Goal: Information Seeking & Learning: Learn about a topic

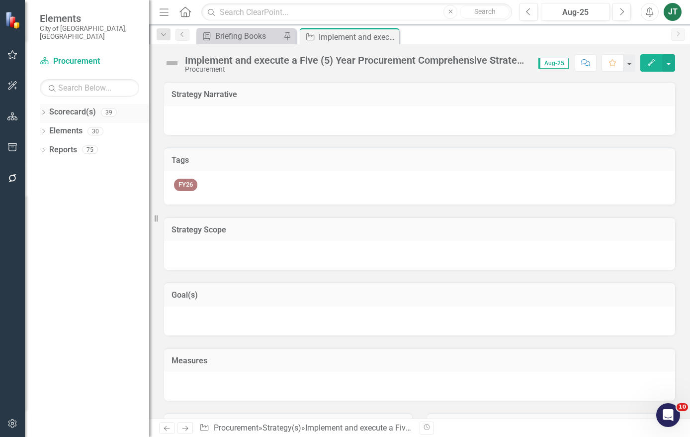
click at [43, 110] on icon "Dropdown" at bounding box center [43, 112] width 7 height 5
click at [47, 146] on icon "Dropdown" at bounding box center [48, 149] width 7 height 6
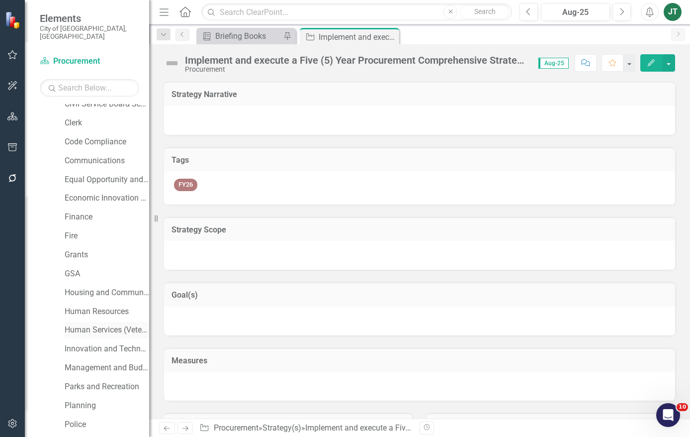
scroll to position [149, 0]
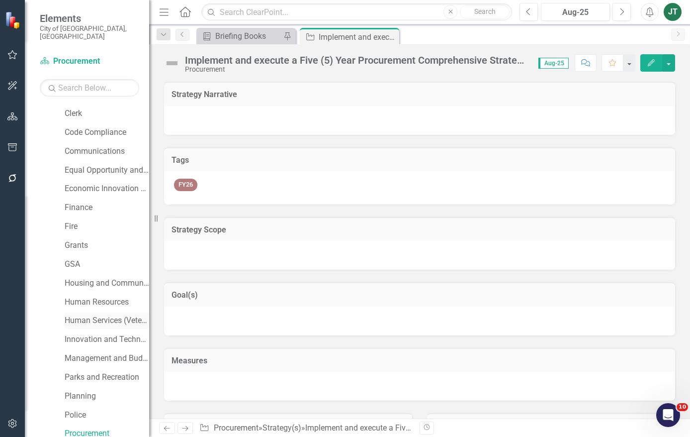
click at [108, 315] on link "Human Services (Veterans and Homeless)" at bounding box center [107, 320] width 85 height 11
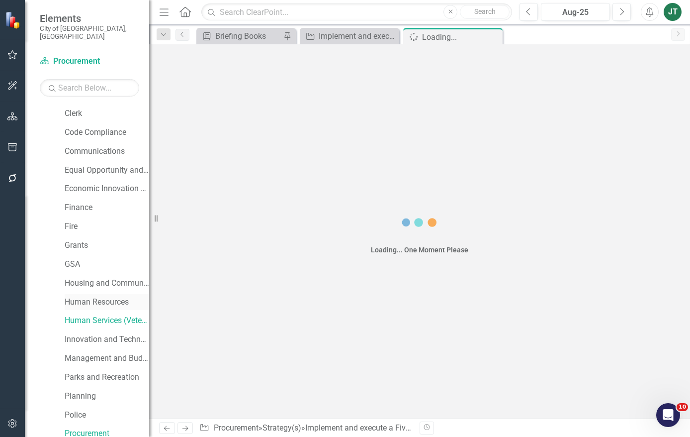
click at [101, 296] on link "Human Resources" at bounding box center [107, 301] width 85 height 11
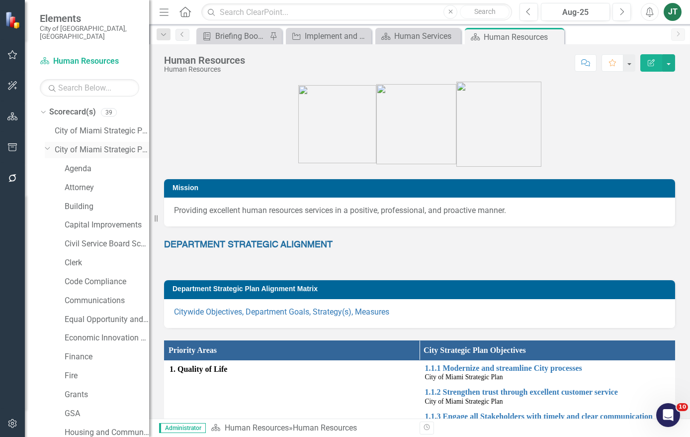
click at [49, 144] on icon "Dropdown" at bounding box center [48, 147] width 6 height 7
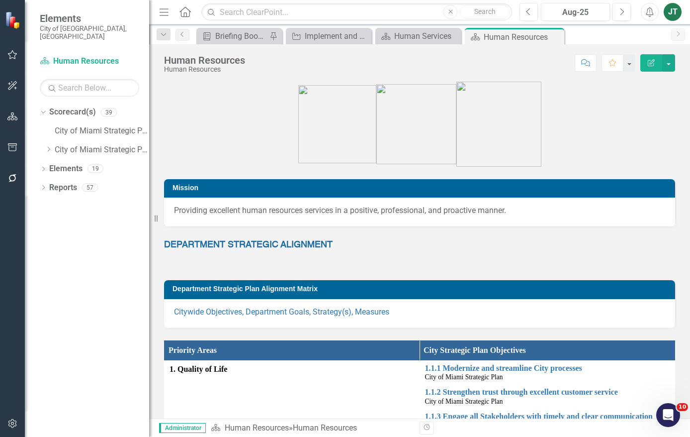
click at [46, 185] on icon "Dropdown" at bounding box center [43, 187] width 7 height 5
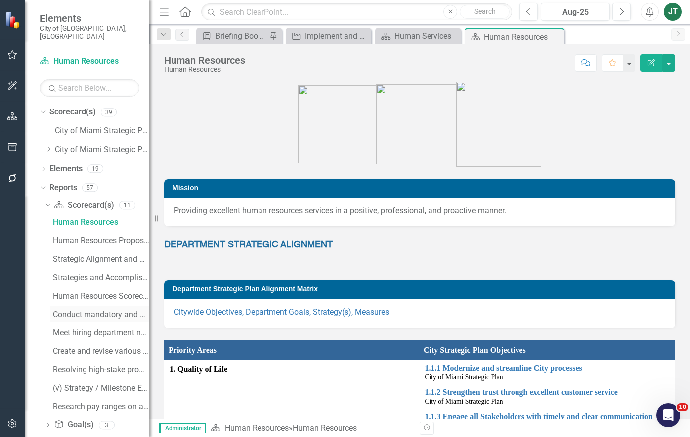
click at [95, 310] on link "Conduct mandatory and professional....(i) Strategy / Milestone Evaluation and R…" at bounding box center [99, 314] width 99 height 16
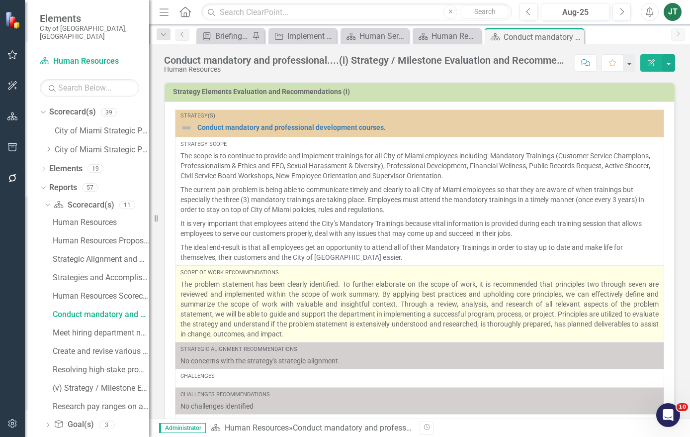
click at [251, 297] on p "The problem statement has been clearly identified. To further elaborate on the …" at bounding box center [420, 309] width 478 height 60
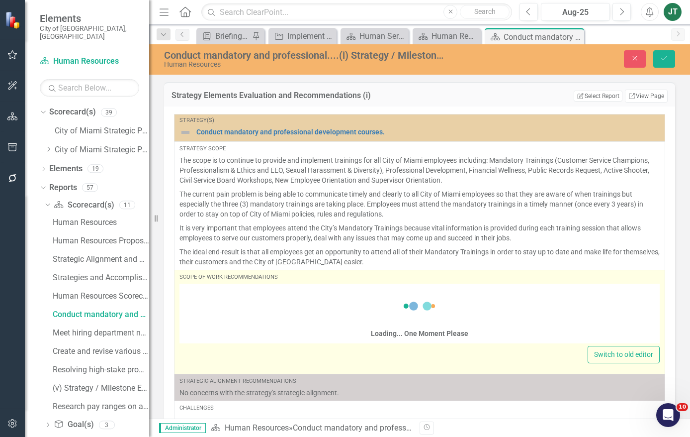
click at [441, 321] on div "Loading... One Moment Please" at bounding box center [419, 314] width 97 height 57
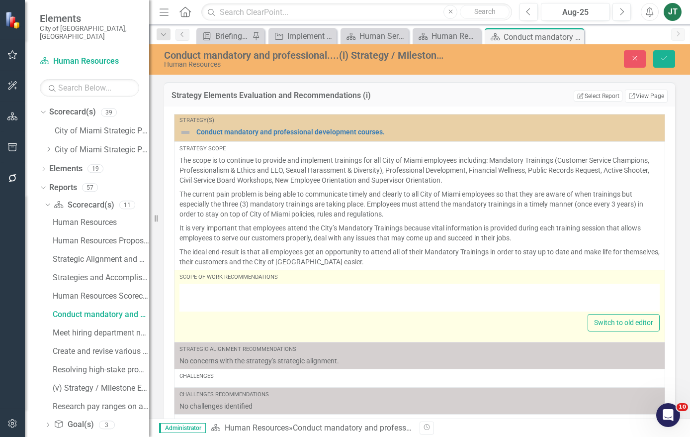
type textarea "<p style="text-align: justify;">The problem statement has been clearly identifi…"
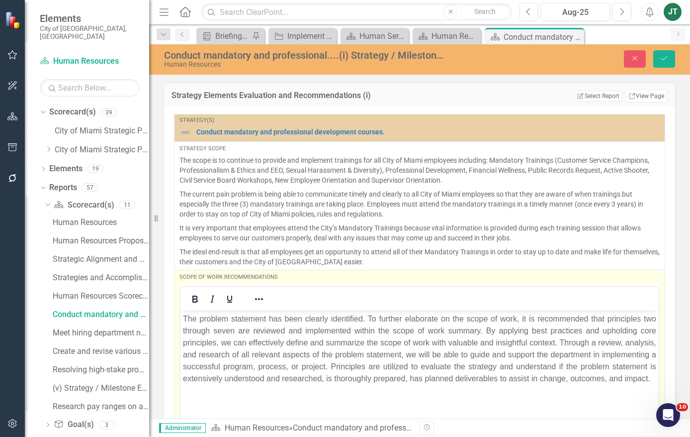
click at [372, 334] on p "The problem statement has been clearly identified. To further elaborate on the …" at bounding box center [419, 348] width 473 height 72
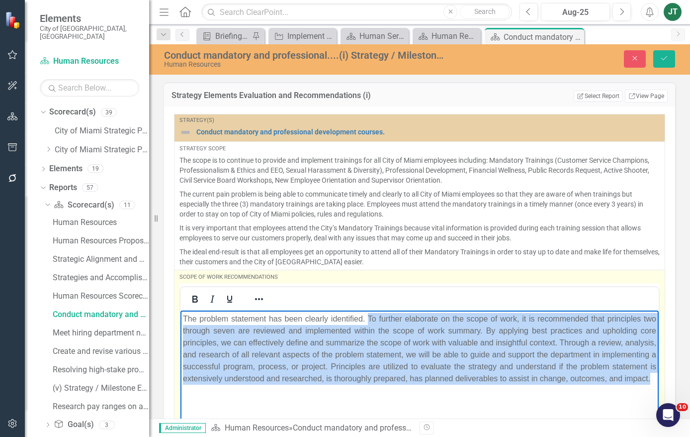
drag, startPoint x: 367, startPoint y: 316, endPoint x: 634, endPoint y: 392, distance: 278.0
click at [634, 384] on p "The problem statement has been clearly identified. To further elaborate on the …" at bounding box center [419, 348] width 473 height 72
copy p "To further elaborate on the scope of work, it is recommended that principles tw…"
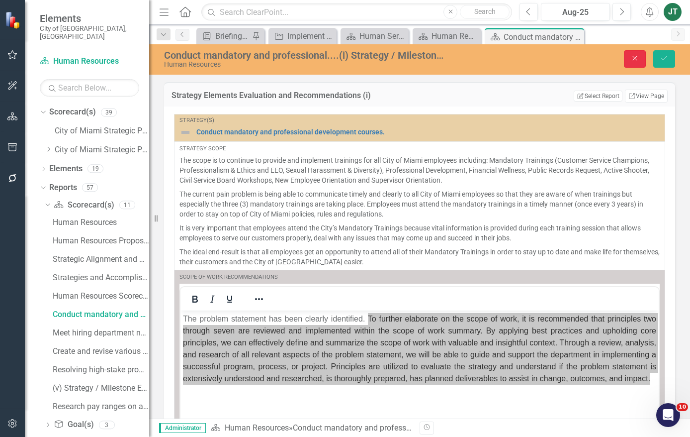
click at [636, 56] on icon "Close" at bounding box center [635, 58] width 9 height 7
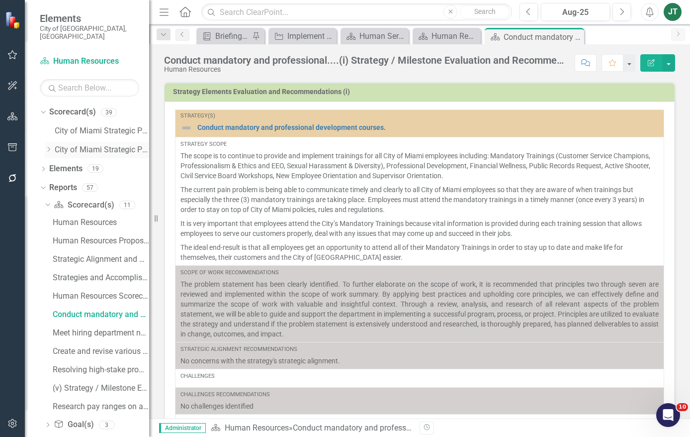
click at [51, 146] on div "Dropdown" at bounding box center [48, 150] width 7 height 8
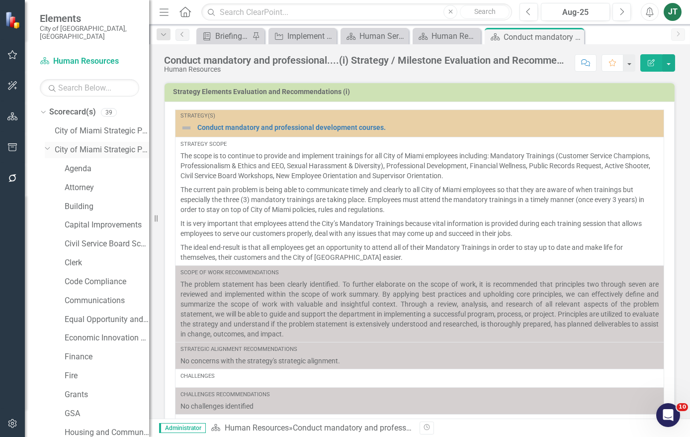
click at [48, 144] on icon "Dropdown" at bounding box center [48, 147] width 6 height 7
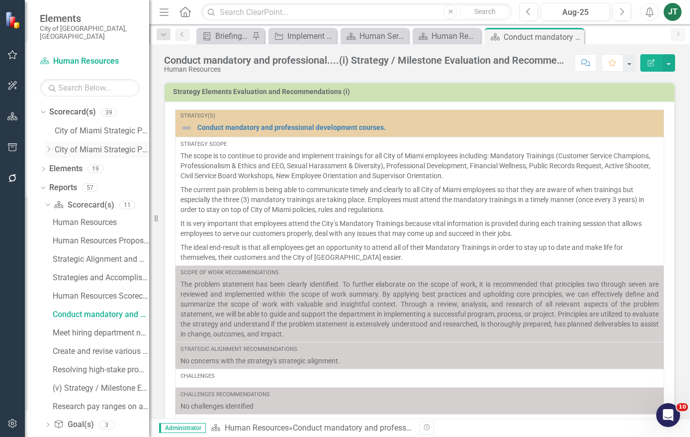
click at [49, 146] on icon "Dropdown" at bounding box center [48, 149] width 7 height 6
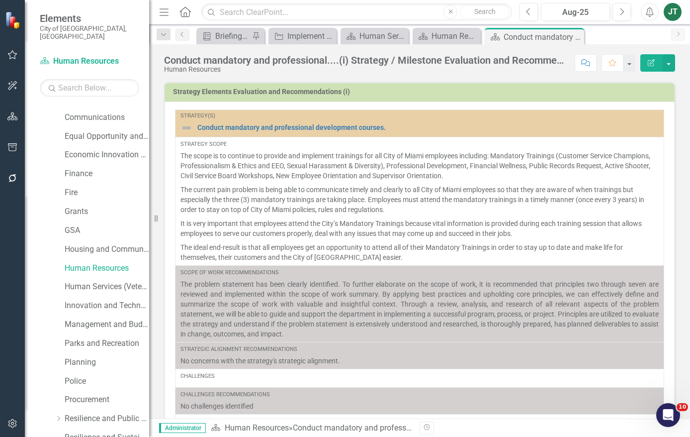
scroll to position [249, 0]
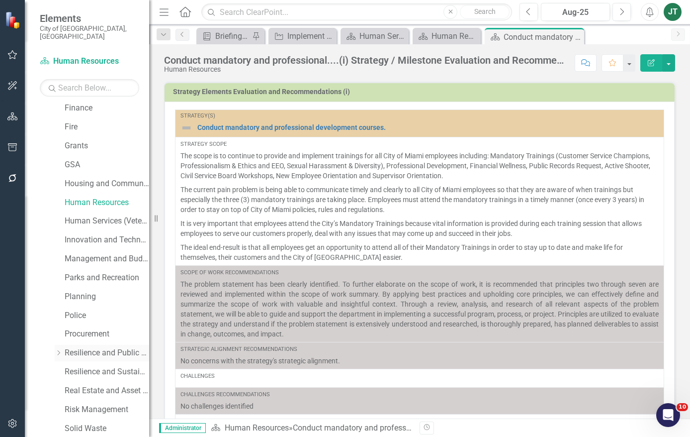
click at [103, 351] on div "Dropdown Resilience and Public Works" at bounding box center [102, 353] width 94 height 16
click at [99, 347] on link "Resilience and Public Works" at bounding box center [107, 352] width 85 height 11
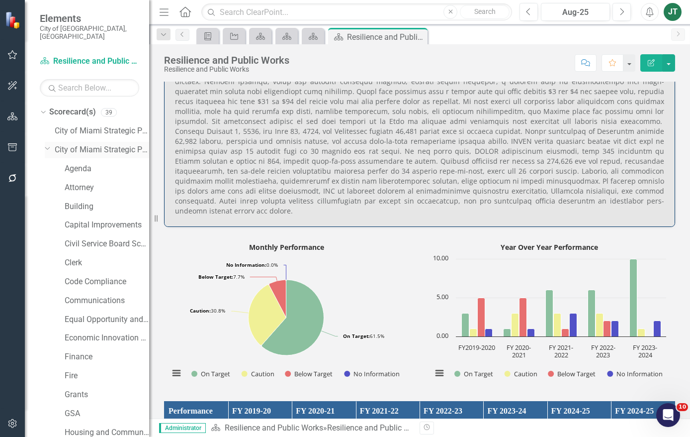
click at [45, 144] on icon "Dropdown" at bounding box center [48, 147] width 6 height 7
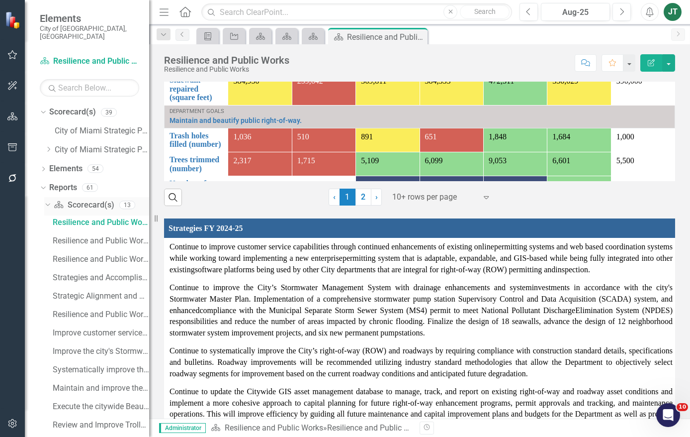
click at [47, 201] on icon "Dropdown" at bounding box center [46, 204] width 5 height 7
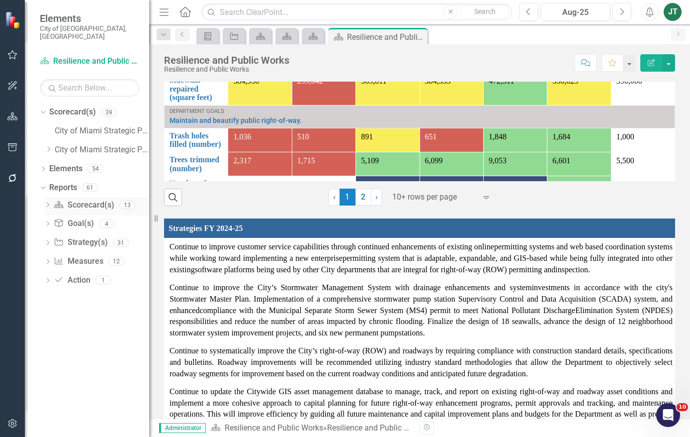
click at [49, 203] on icon "Dropdown" at bounding box center [47, 205] width 7 height 5
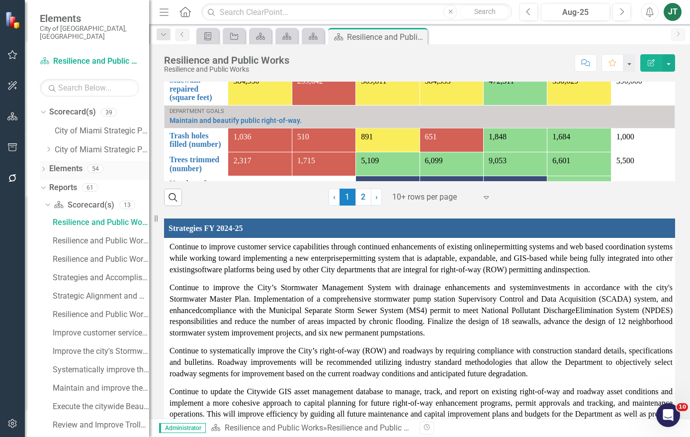
click at [67, 163] on link "Elements" at bounding box center [65, 168] width 33 height 11
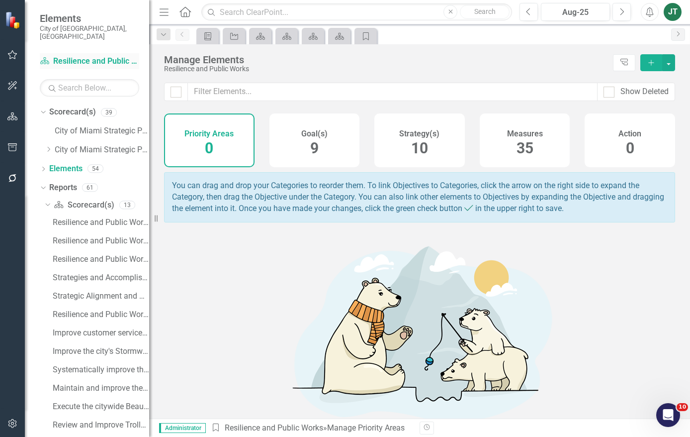
click at [86, 56] on link "Scorecard(s) Resilience and Public Works" at bounding box center [89, 61] width 99 height 11
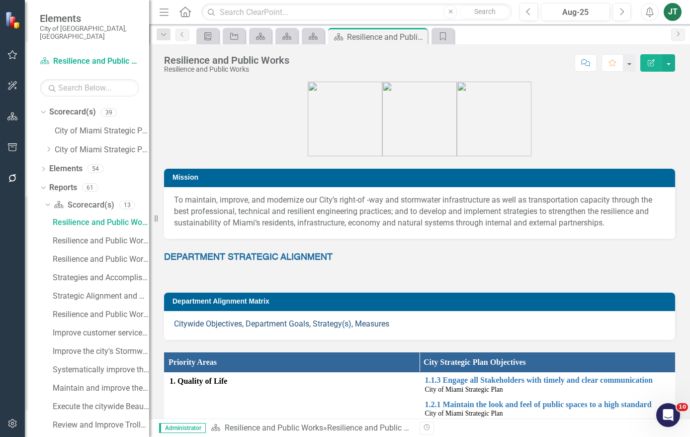
click at [273, 326] on link "Citywide Objectives, Department Goals, Strategy(s), Measures" at bounding box center [281, 323] width 215 height 9
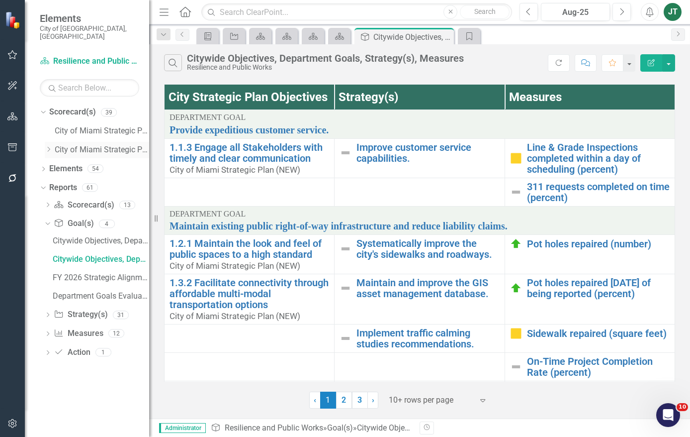
click at [49, 146] on icon "Dropdown" at bounding box center [48, 149] width 7 height 6
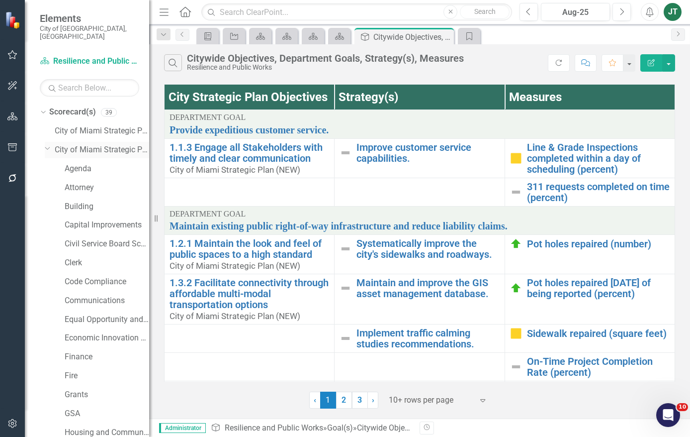
click at [45, 144] on icon "Dropdown" at bounding box center [48, 147] width 6 height 7
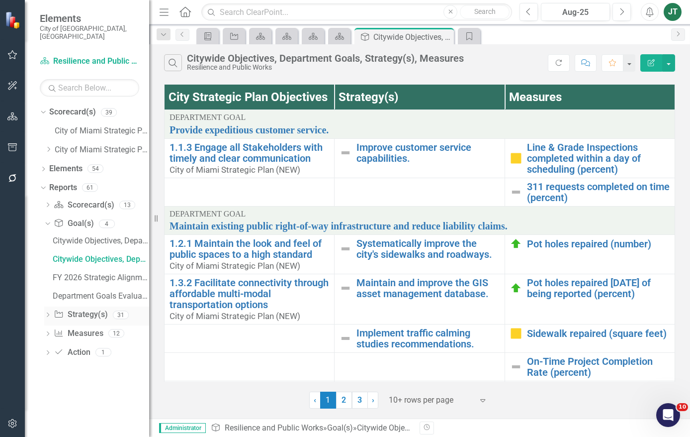
click at [75, 309] on link "Strategy Strategy(s)" at bounding box center [81, 314] width 54 height 11
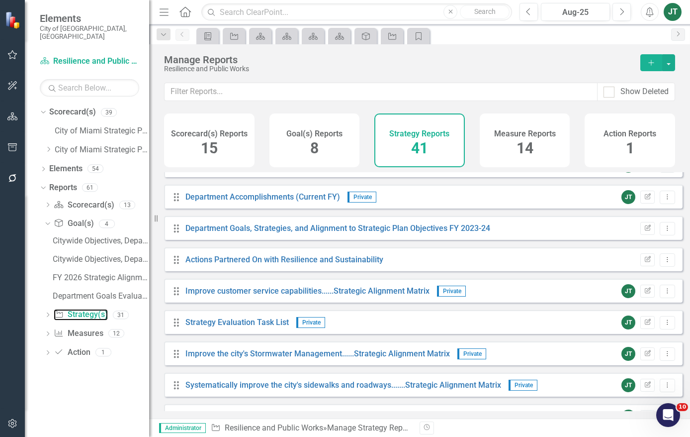
scroll to position [249, 0]
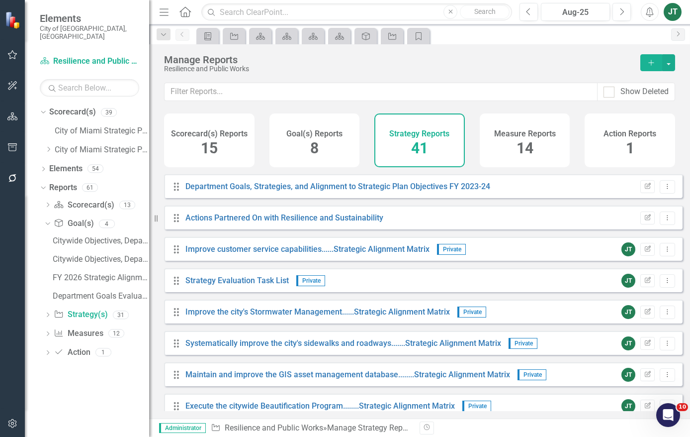
drag, startPoint x: 321, startPoint y: 145, endPoint x: 329, endPoint y: 176, distance: 32.0
click at [321, 145] on div "Goal(s) Reports 8" at bounding box center [315, 140] width 91 height 54
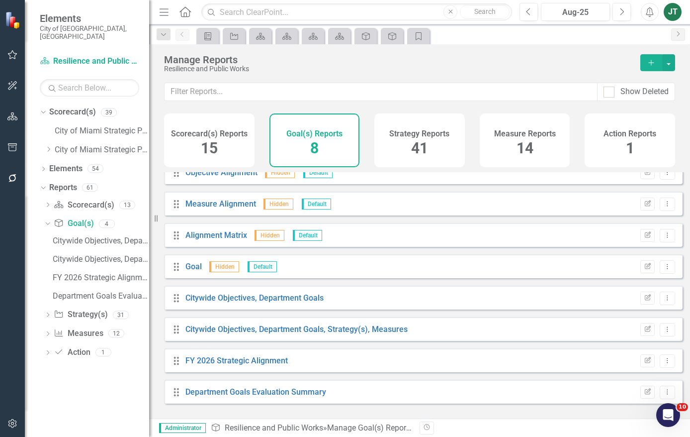
scroll to position [12, 0]
click at [362, 334] on link "Citywide Objectives, Department Goals, Strategy(s), Measures" at bounding box center [296, 328] width 222 height 9
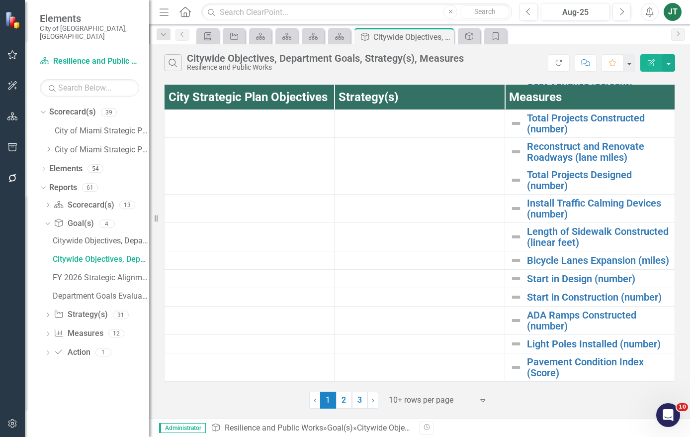
scroll to position [318, 0]
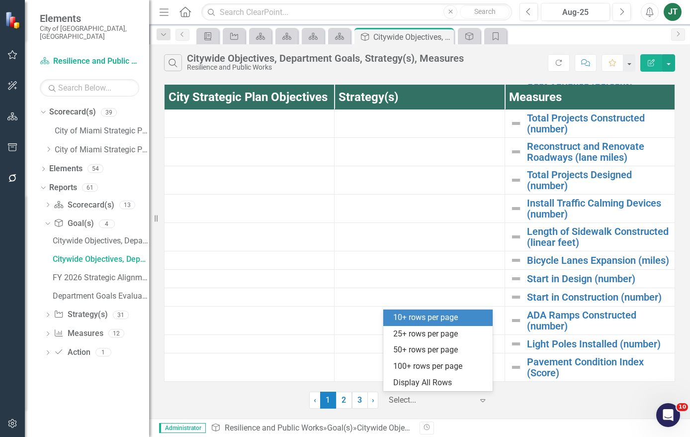
click at [446, 394] on div at bounding box center [431, 399] width 85 height 13
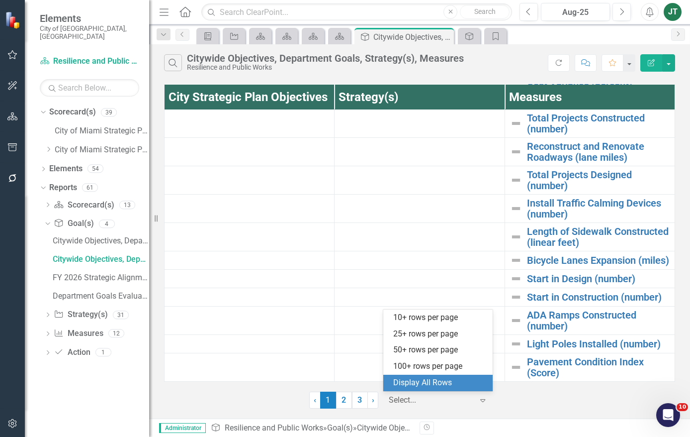
click at [451, 380] on div "Display All Rows" at bounding box center [439, 382] width 93 height 11
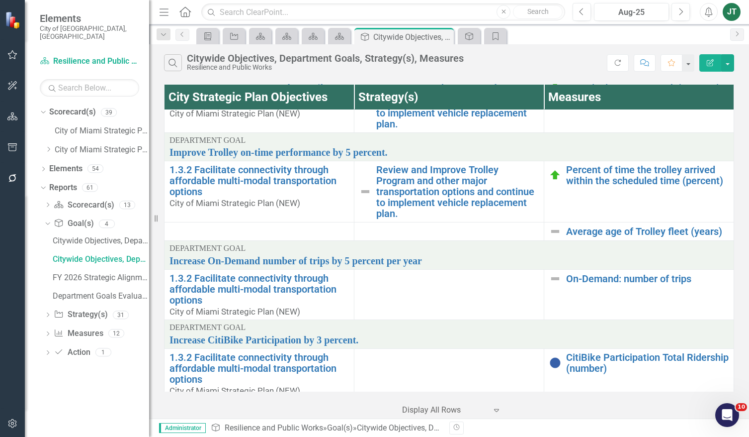
scroll to position [1062, 0]
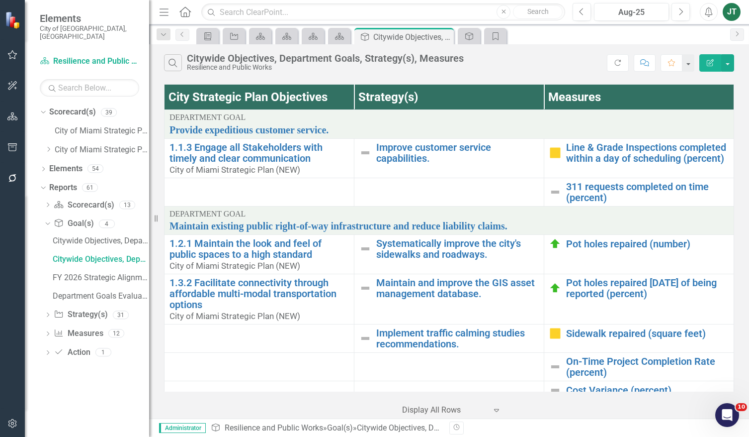
scroll to position [1062, 0]
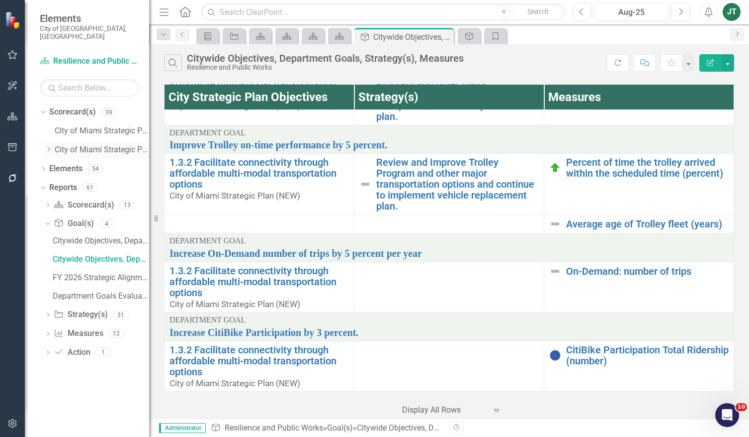
click at [48, 146] on icon "Dropdown" at bounding box center [48, 149] width 7 height 6
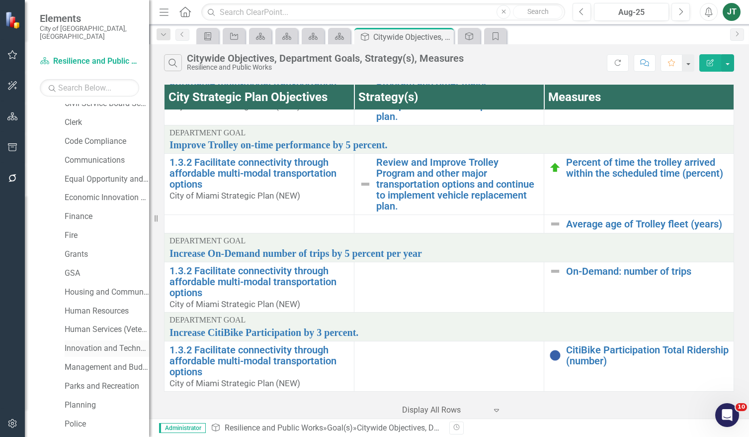
scroll to position [149, 0]
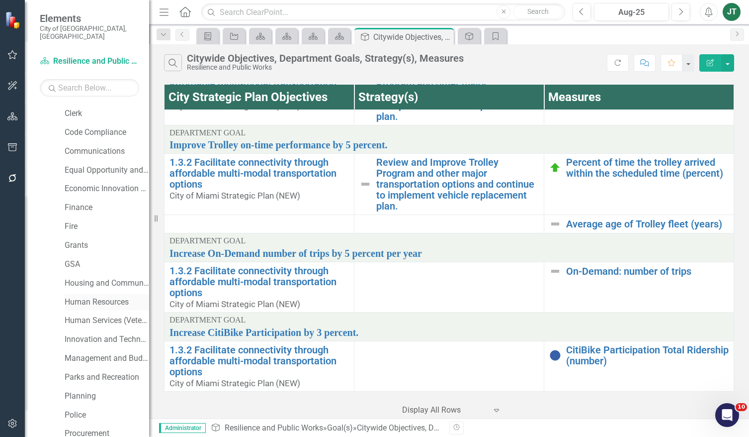
click at [109, 296] on link "Human Resources" at bounding box center [107, 301] width 85 height 11
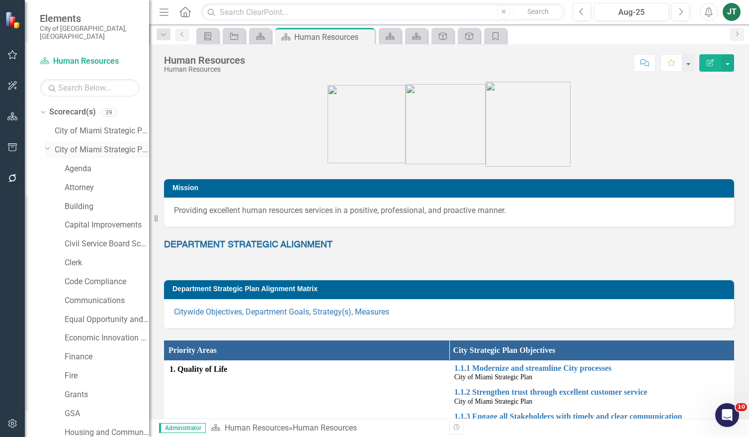
click at [48, 144] on icon "Dropdown" at bounding box center [48, 147] width 6 height 7
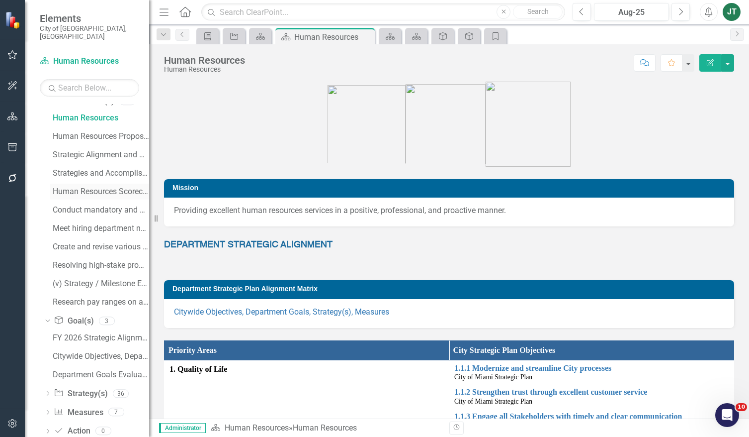
scroll to position [115, 0]
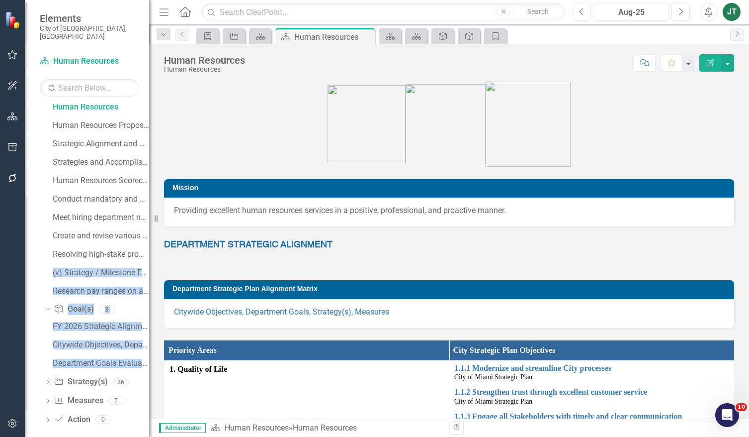
drag, startPoint x: 49, startPoint y: 373, endPoint x: 113, endPoint y: 273, distance: 118.8
click at [136, 250] on div "Dropdown Scorecard(s) Scorecard(s) 11 Human Resources Human Resources Proposed …" at bounding box center [94, 256] width 109 height 349
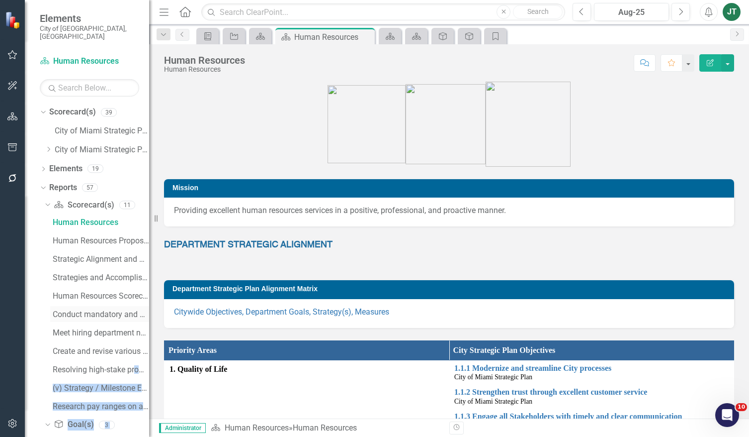
click at [100, 310] on div "Conduct mandatory and professional....(i) Strategy / Milestone Evaluation and R…" at bounding box center [101, 314] width 96 height 9
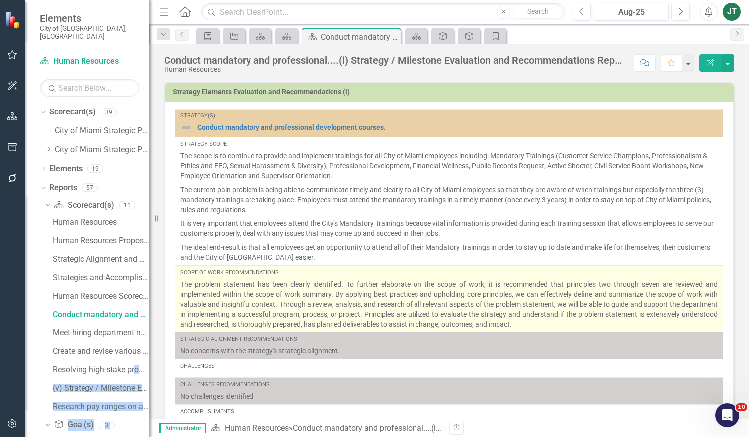
click at [307, 304] on p "The problem statement has been clearly identified. To further elaborate on the …" at bounding box center [450, 304] width 538 height 50
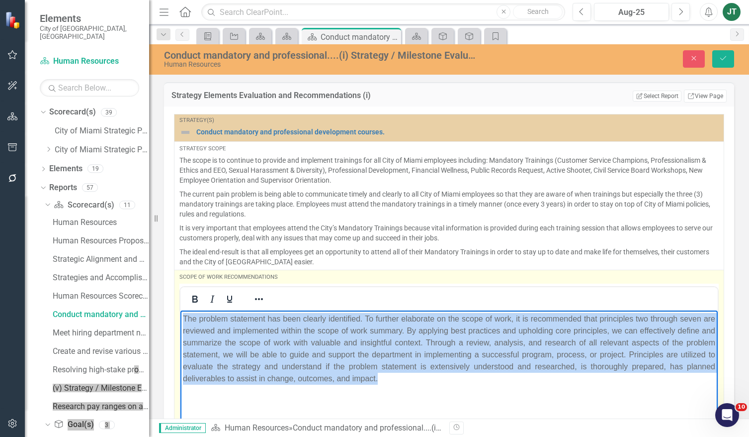
drag, startPoint x: 497, startPoint y: 381, endPoint x: 143, endPoint y: 282, distance: 367.0
click at [181, 310] on html "The problem statement has been clearly identified. To further elaborate on the …" at bounding box center [450, 384] width 538 height 149
copy p "The problem statement has been clearly identified. To further elaborate on the …"
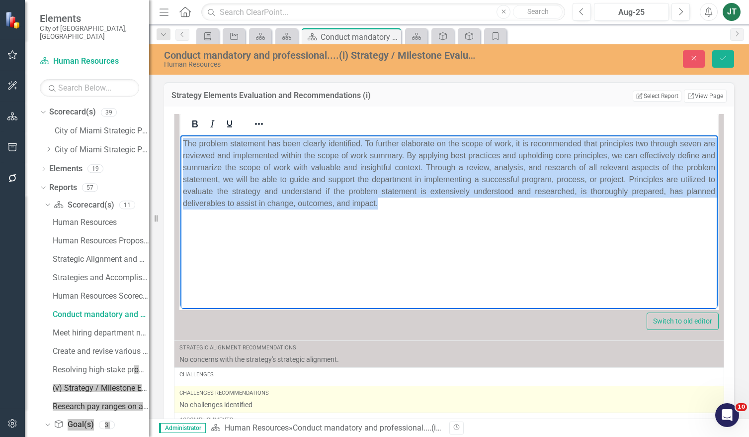
scroll to position [219, 0]
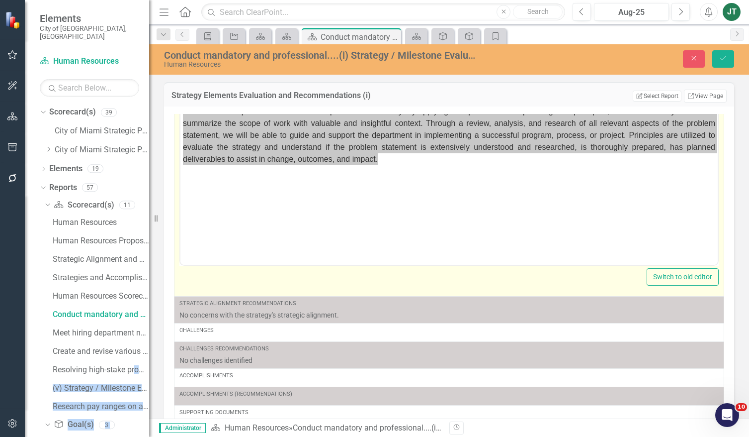
click at [458, 277] on div "Switch to old editor" at bounding box center [450, 276] width 540 height 17
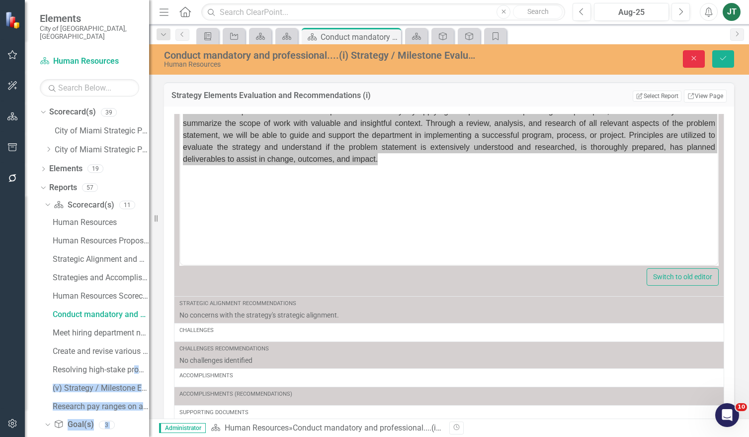
click at [695, 62] on icon "Close" at bounding box center [694, 58] width 9 height 7
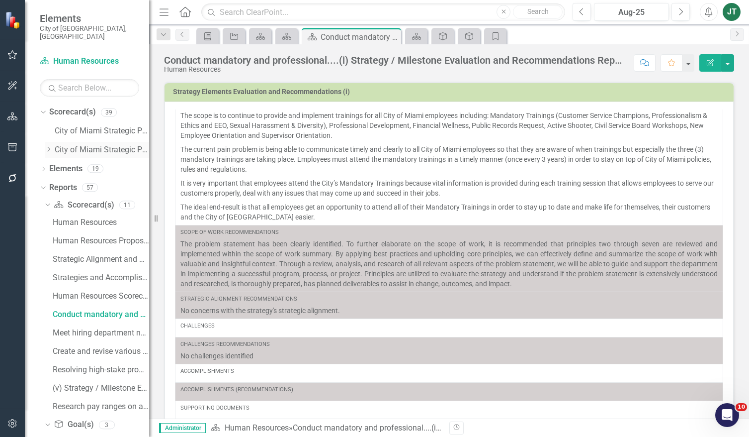
click at [47, 146] on icon "Dropdown" at bounding box center [48, 149] width 7 height 6
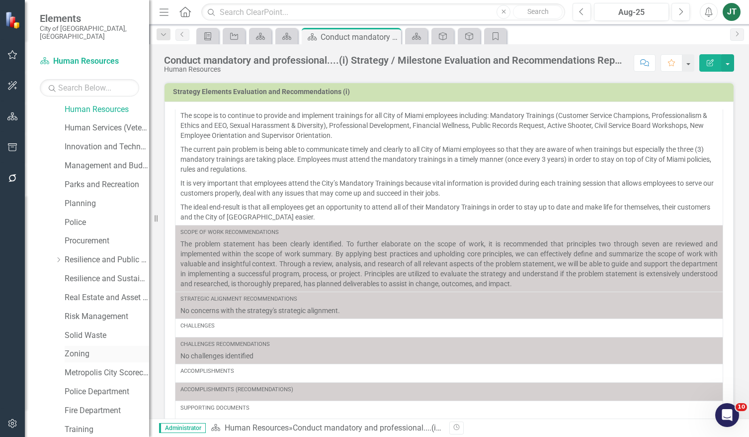
scroll to position [348, 0]
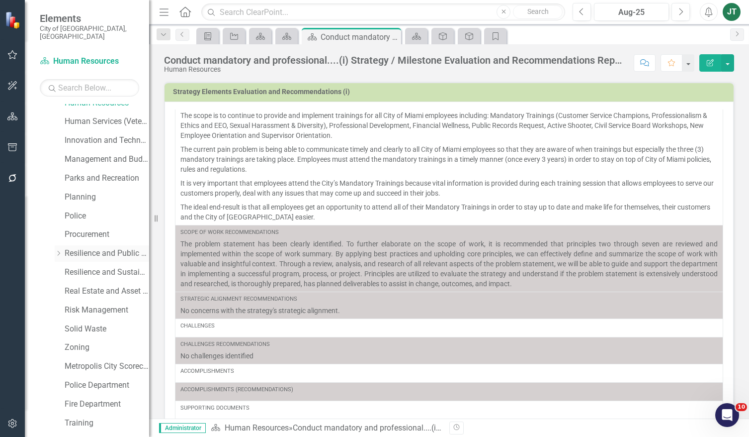
click at [112, 248] on link "Resilience and Public Works" at bounding box center [107, 253] width 85 height 11
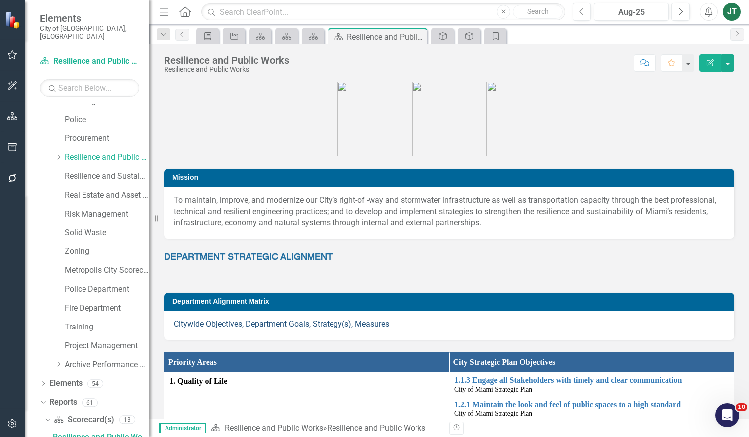
click at [306, 319] on div "Citywide Objectives, Department Goals, Strategy(s), Measures" at bounding box center [449, 325] width 570 height 29
click at [306, 323] on link "Citywide Objectives, Department Goals, Strategy(s), Measures" at bounding box center [281, 323] width 215 height 9
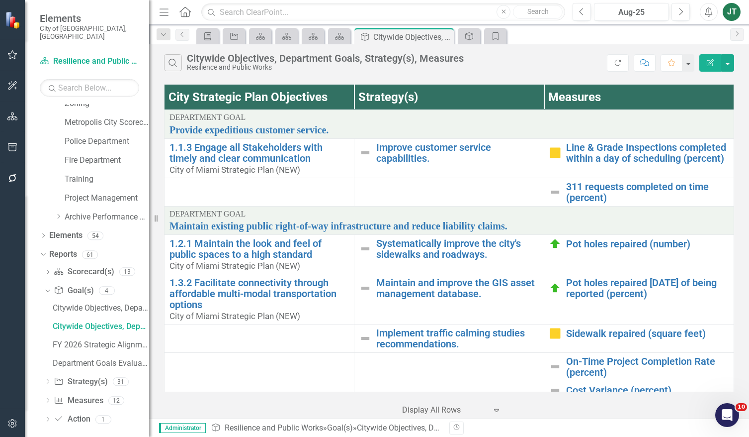
scroll to position [481, 0]
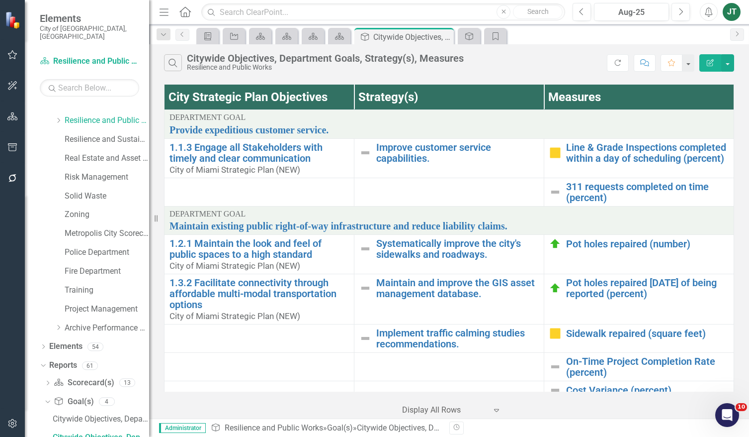
click at [564, 49] on div "Search Citywide Objectives, Department Goals, Strategy(s), Measures Resilience …" at bounding box center [449, 60] width 600 height 32
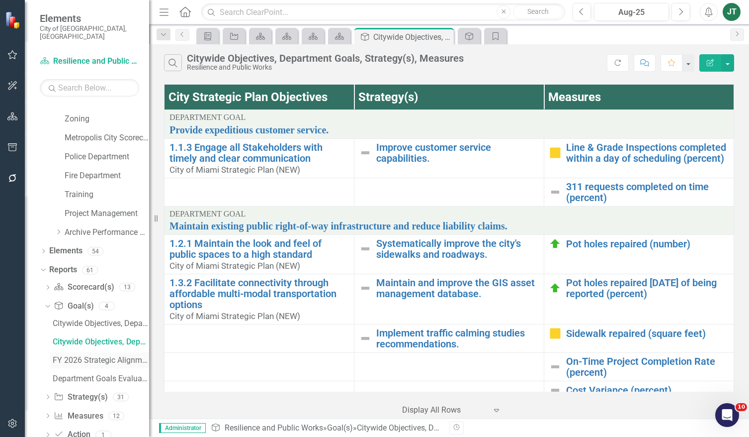
scroll to position [592, 0]
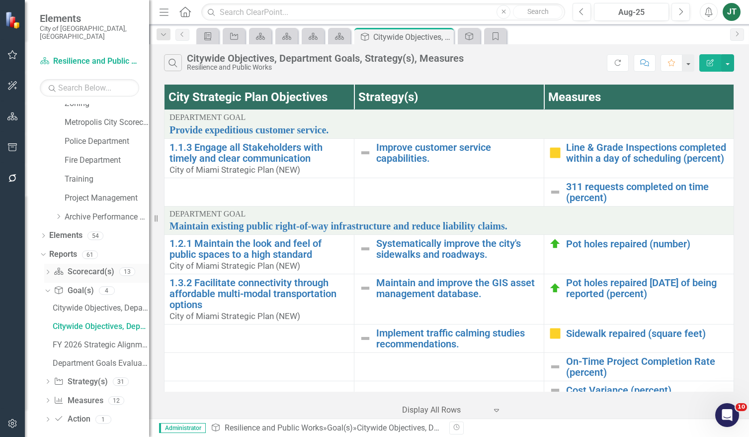
click at [46, 269] on div "Dropdown" at bounding box center [47, 273] width 7 height 8
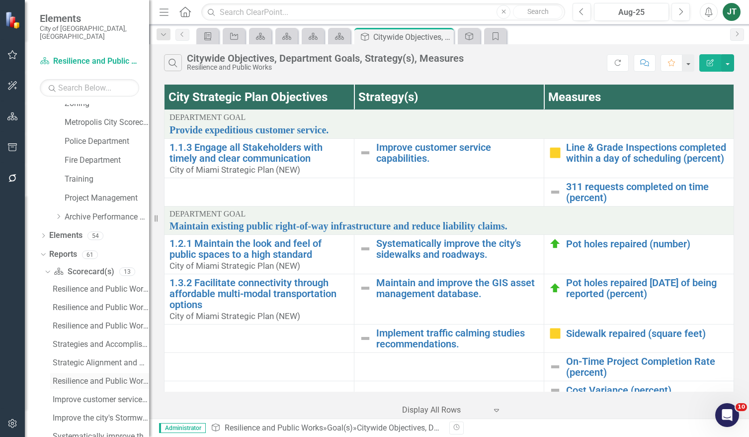
click at [97, 376] on div "Resilience and Public Works Scorecard Evaluation and Recommendations" at bounding box center [101, 380] width 96 height 9
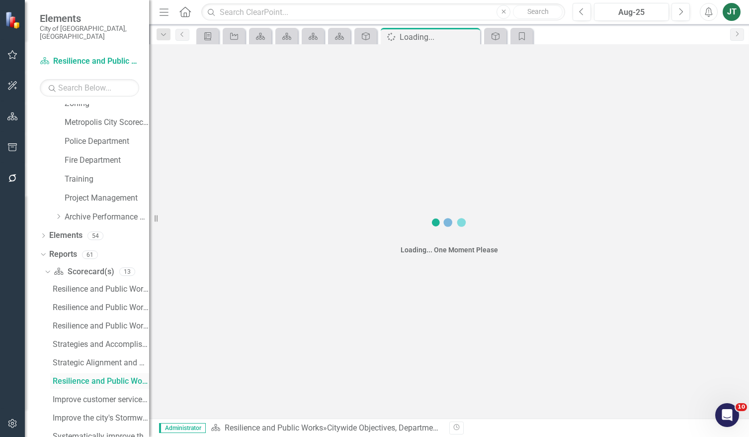
scroll to position [536, 0]
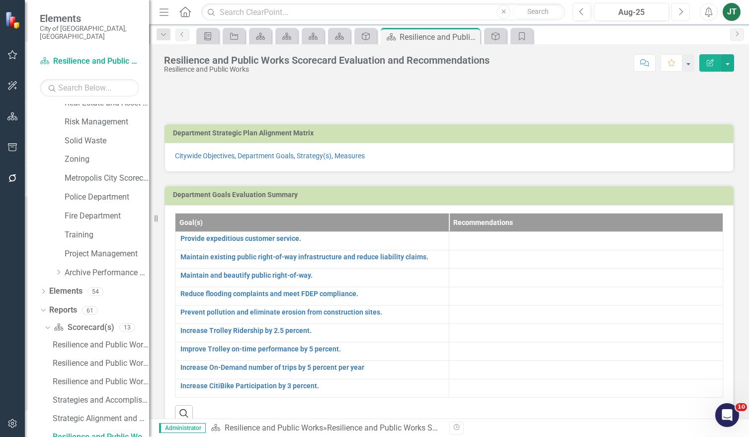
click at [678, 8] on icon "Next" at bounding box center [680, 11] width 5 height 9
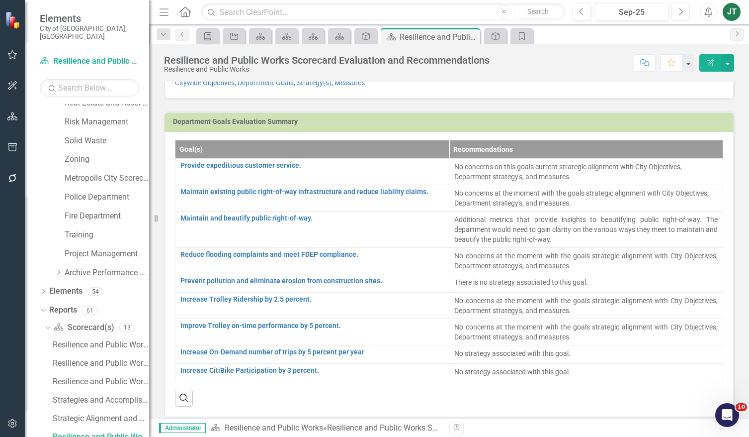
scroll to position [50, 0]
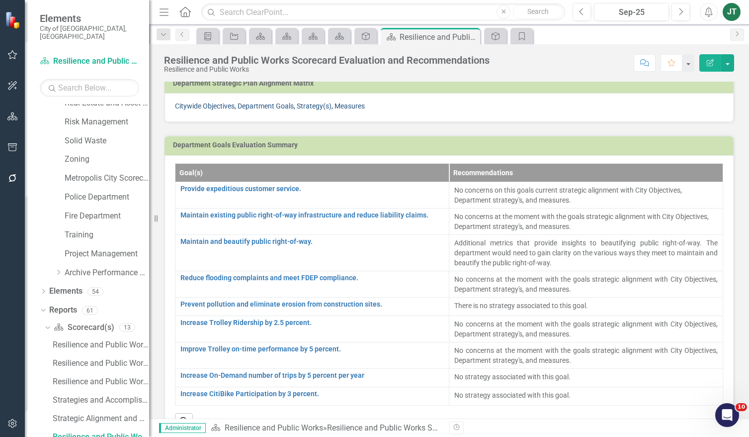
click at [239, 102] on link "Citywide Objectives, Department Goals, Strategy(s), Measures" at bounding box center [270, 106] width 190 height 8
